Goal: Find specific page/section: Find specific page/section

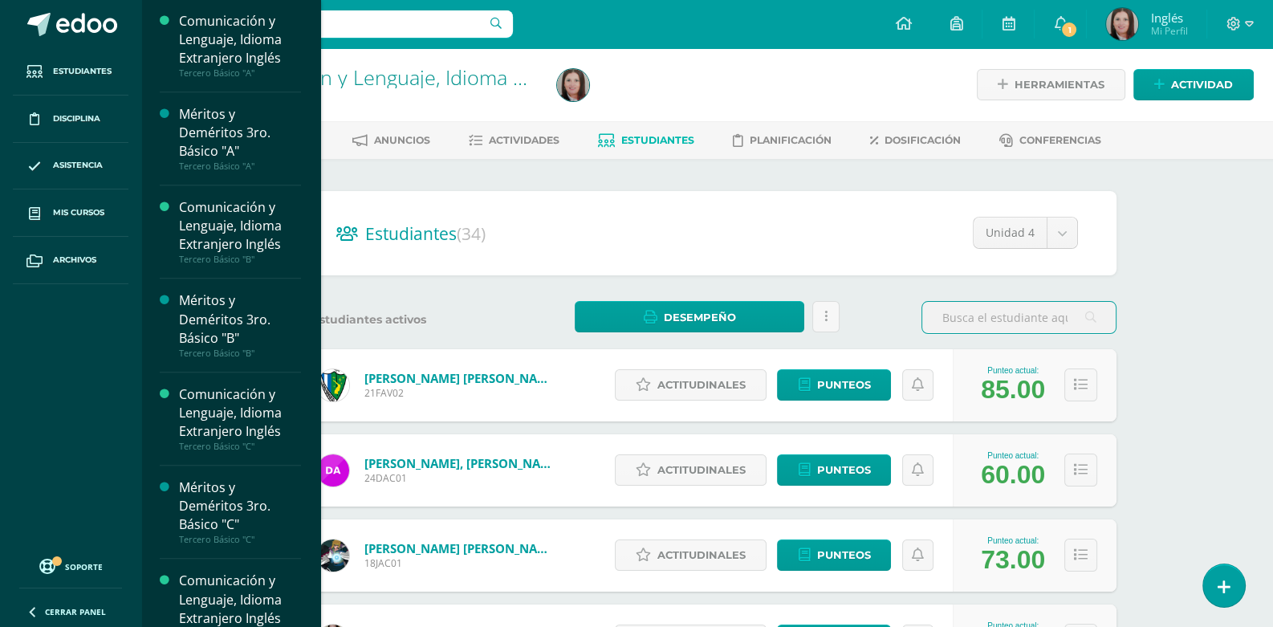
scroll to position [2004, 0]
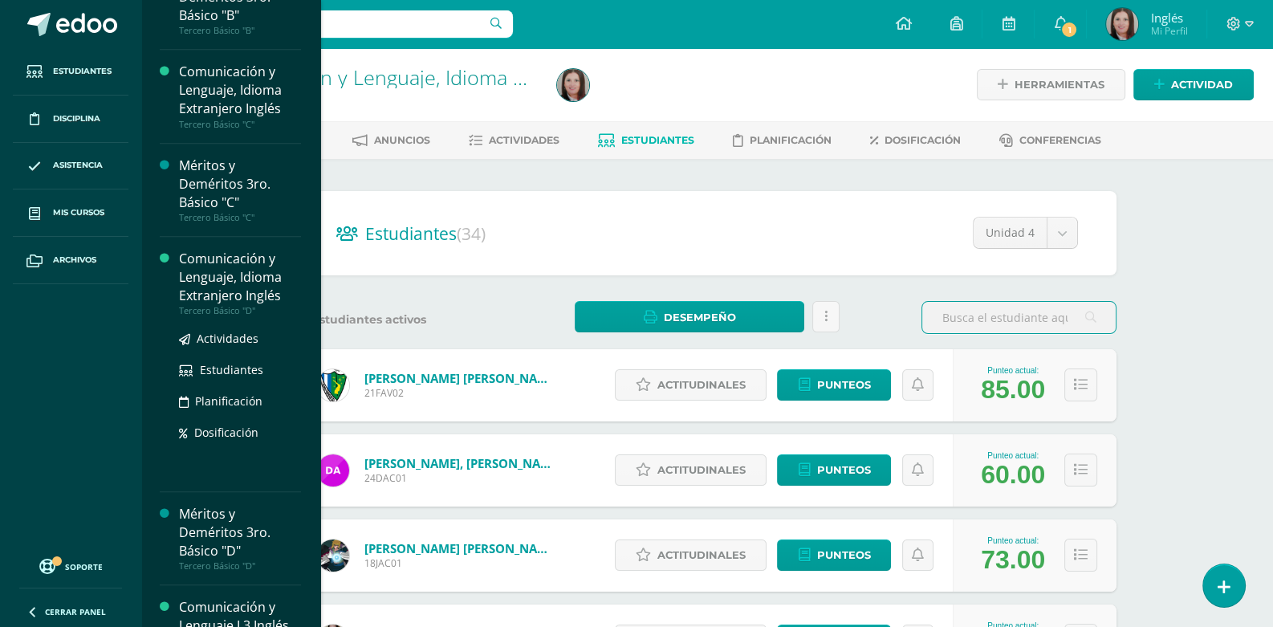
click at [225, 286] on div "Comunicación y Lenguaje, Idioma Extranjero Inglés" at bounding box center [240, 277] width 122 height 55
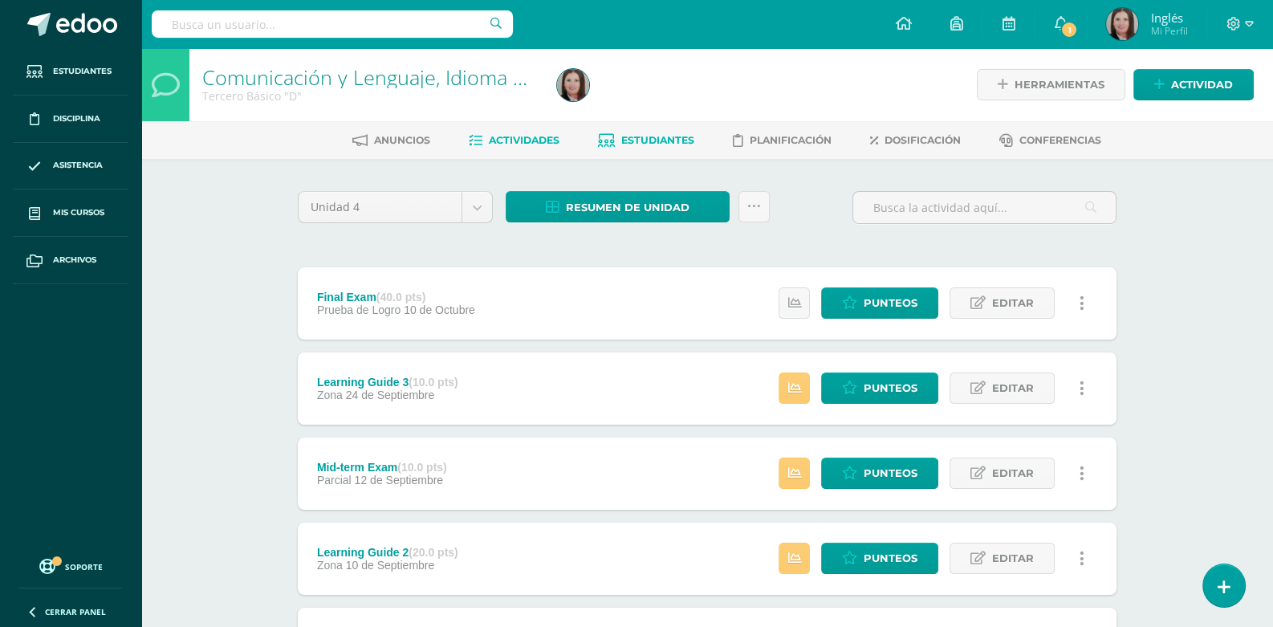
click at [672, 141] on span "Estudiantes" at bounding box center [657, 140] width 73 height 12
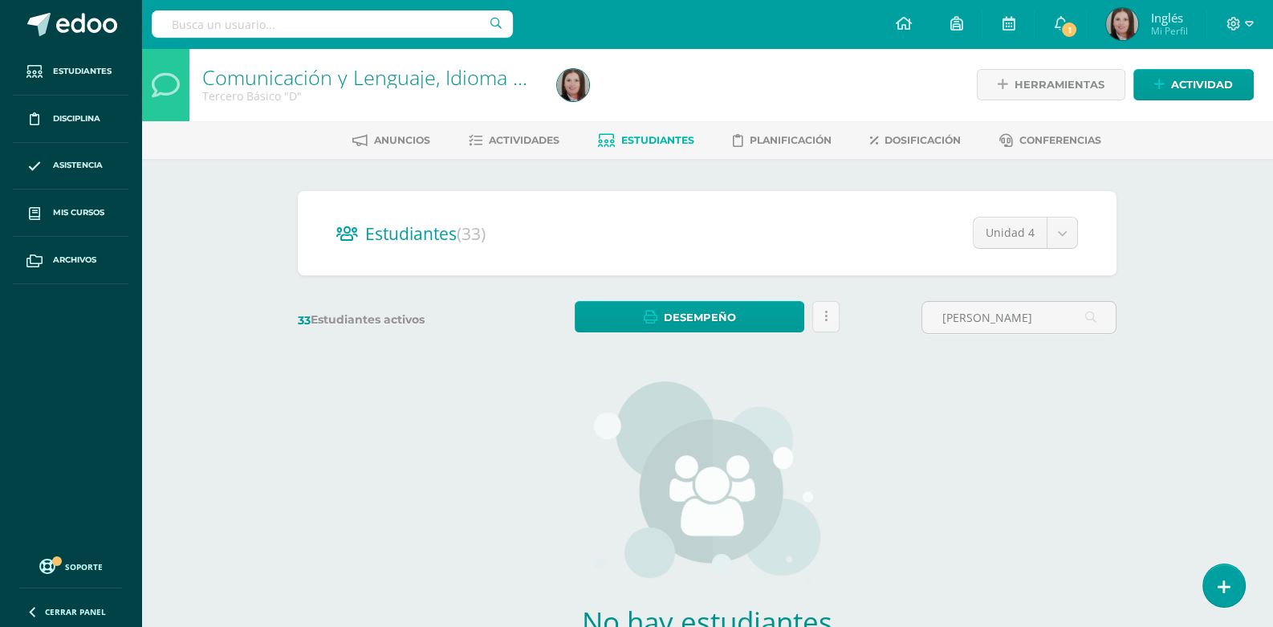
type input "Urrutia"
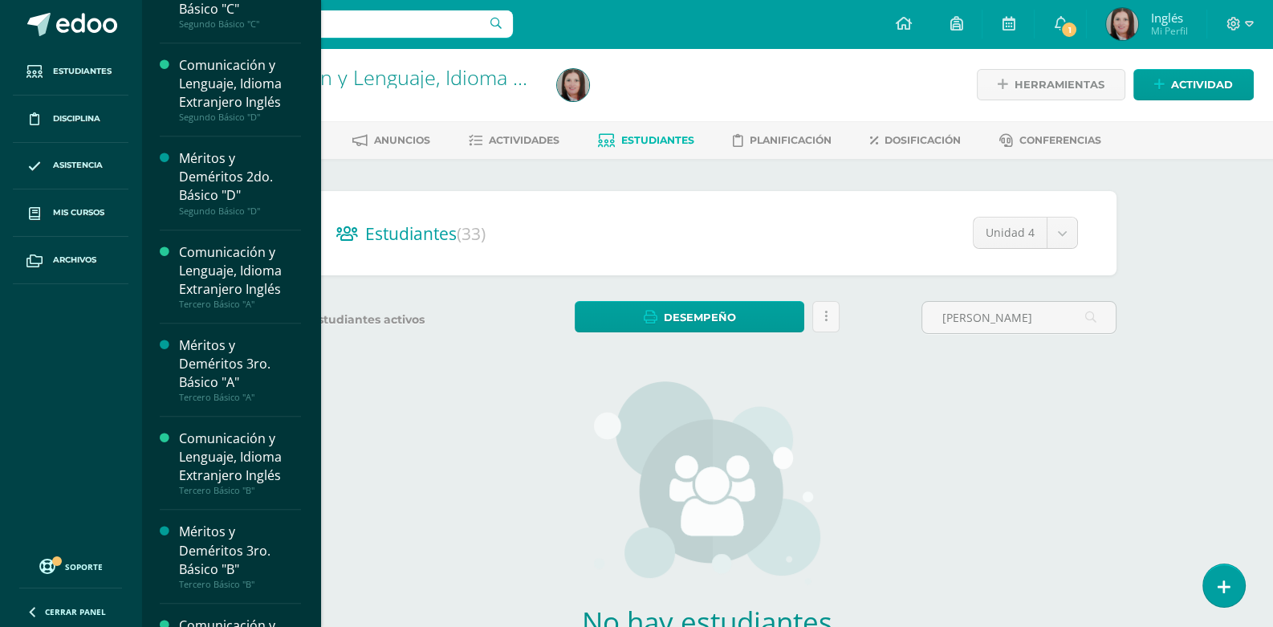
scroll to position [1773, 0]
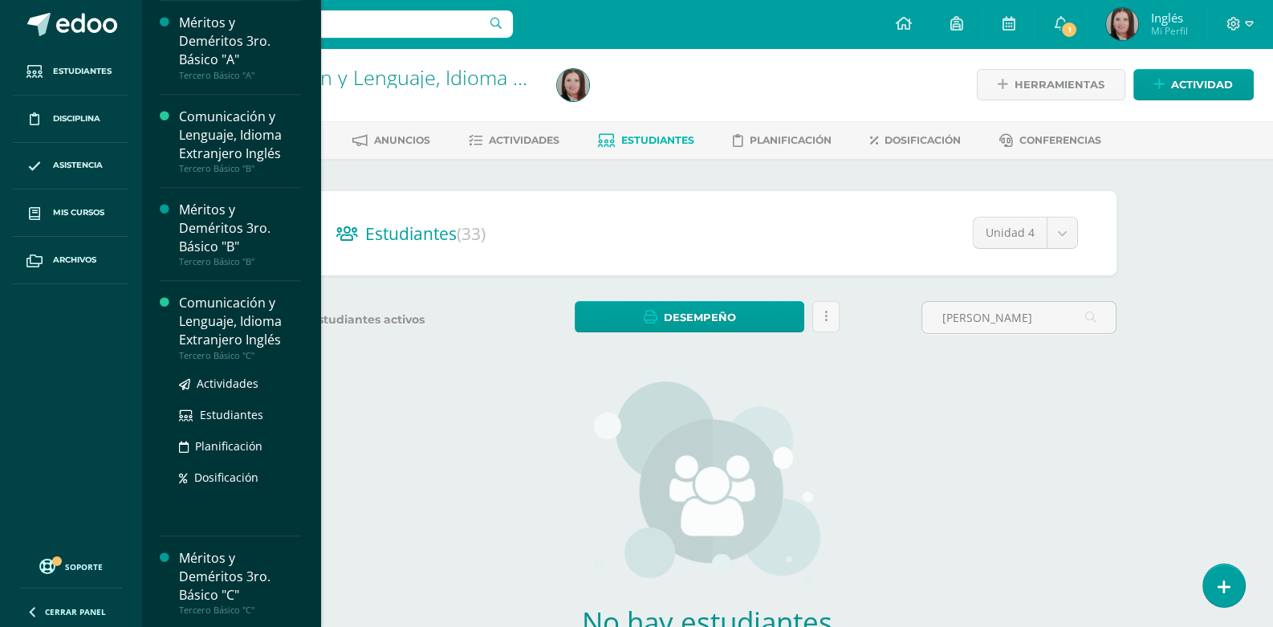
click at [242, 327] on div "Comunicación y Lenguaje, Idioma Extranjero Inglés" at bounding box center [240, 321] width 122 height 55
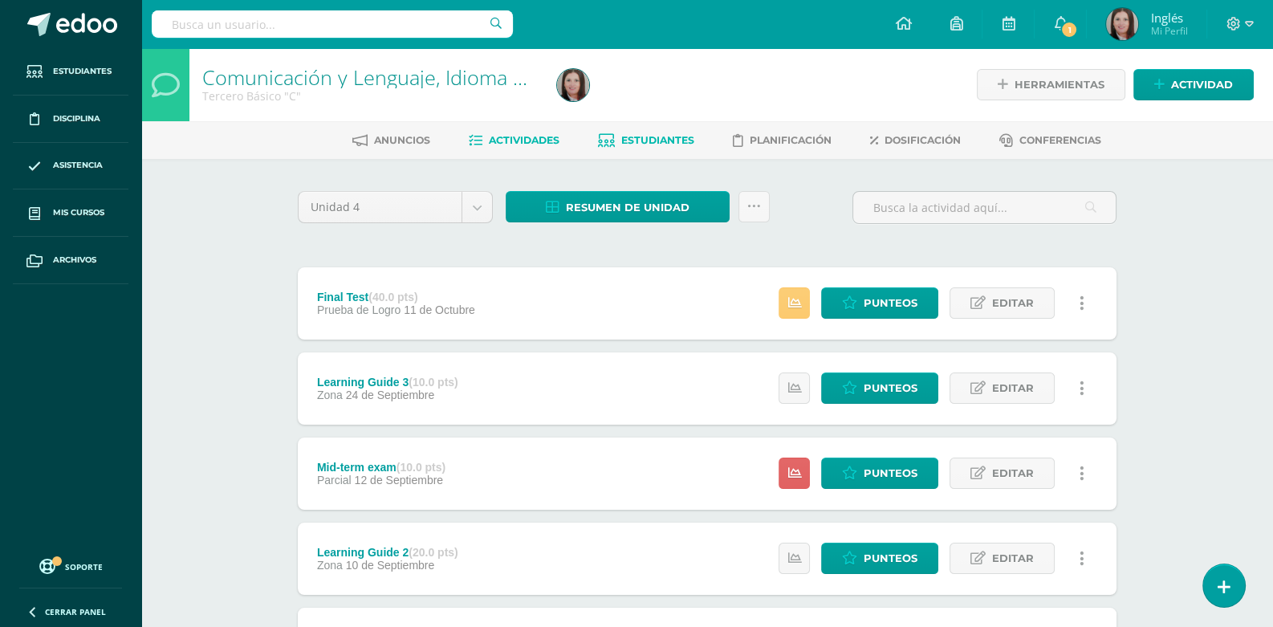
click at [636, 136] on span "Estudiantes" at bounding box center [657, 140] width 73 height 12
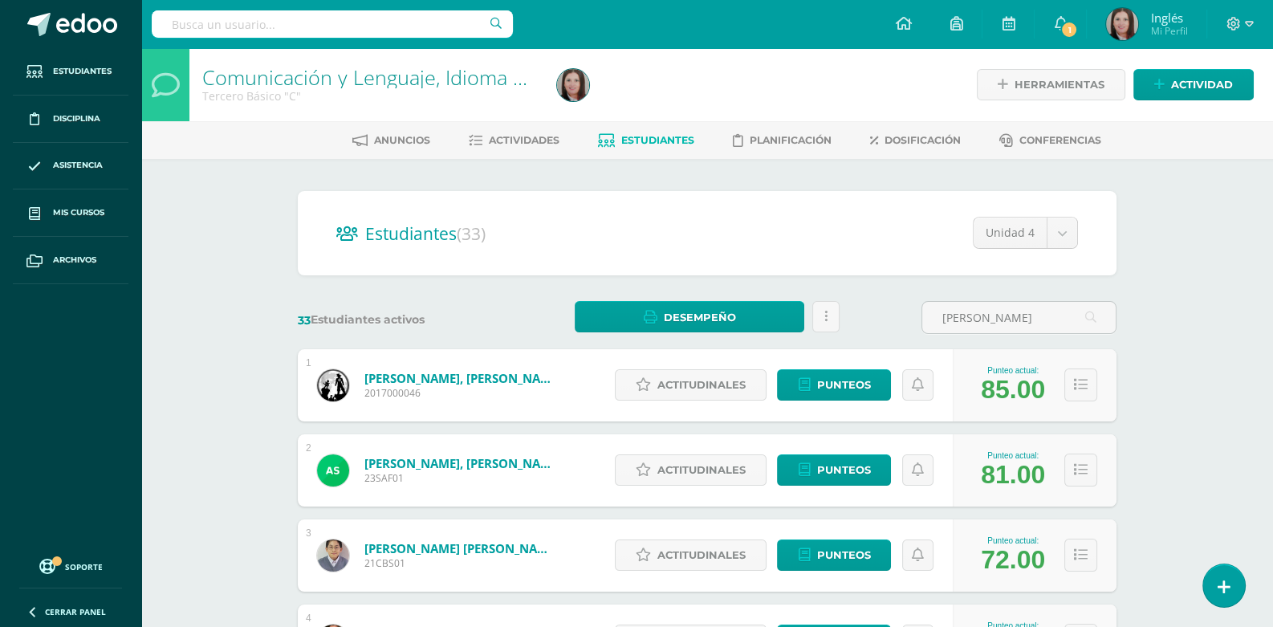
type input "[PERSON_NAME]"
click at [1093, 319] on icon at bounding box center [1090, 317] width 11 height 33
click at [975, 315] on input "[PERSON_NAME]" at bounding box center [1018, 317] width 193 height 31
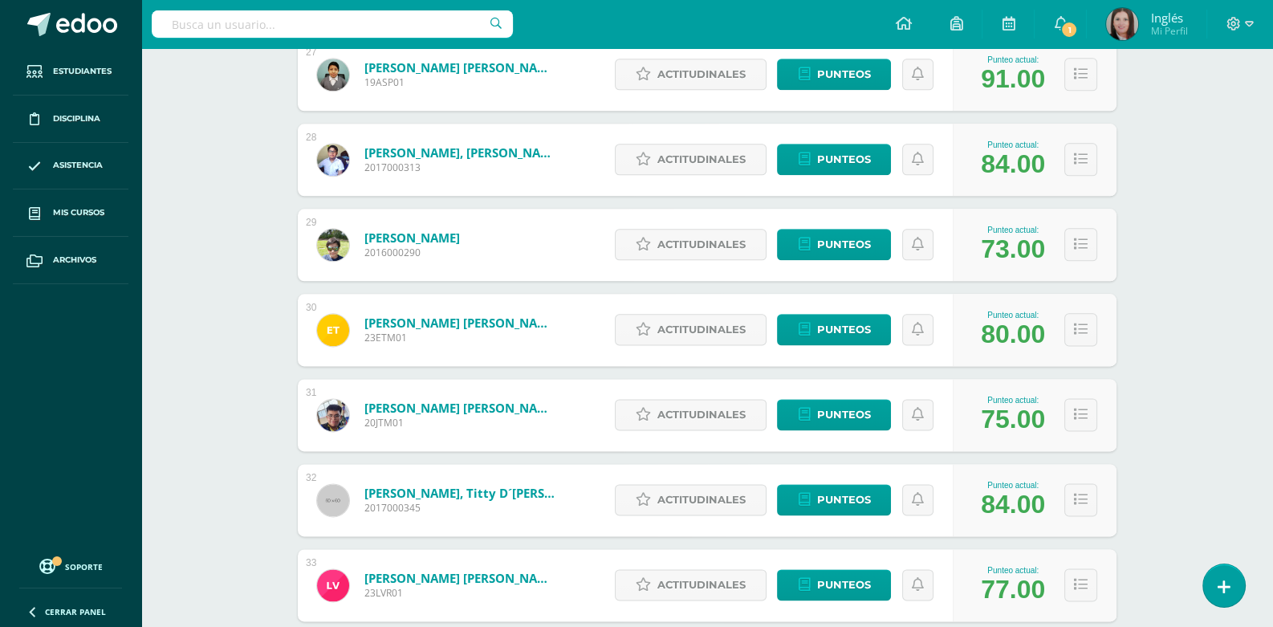
scroll to position [2602, 0]
